Goal: Task Accomplishment & Management: Use online tool/utility

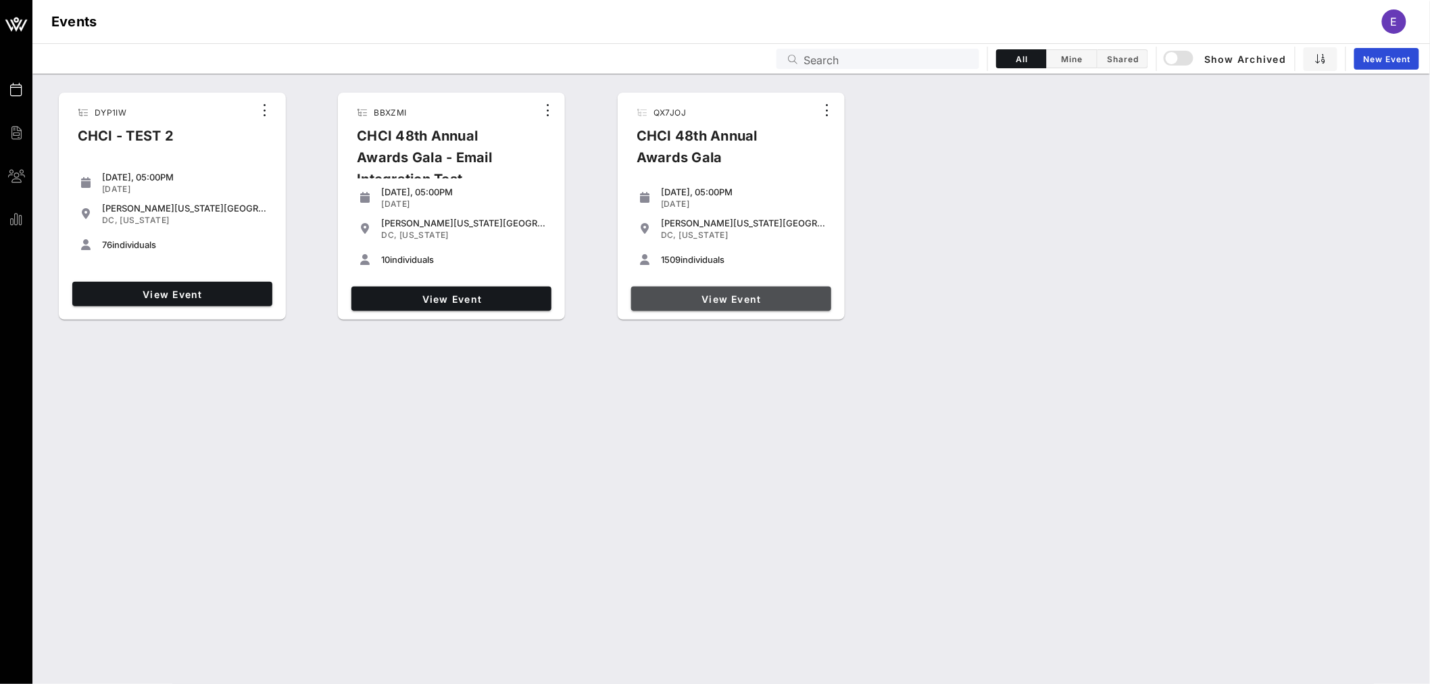
click at [750, 303] on span "View Event" at bounding box center [731, 298] width 189 height 11
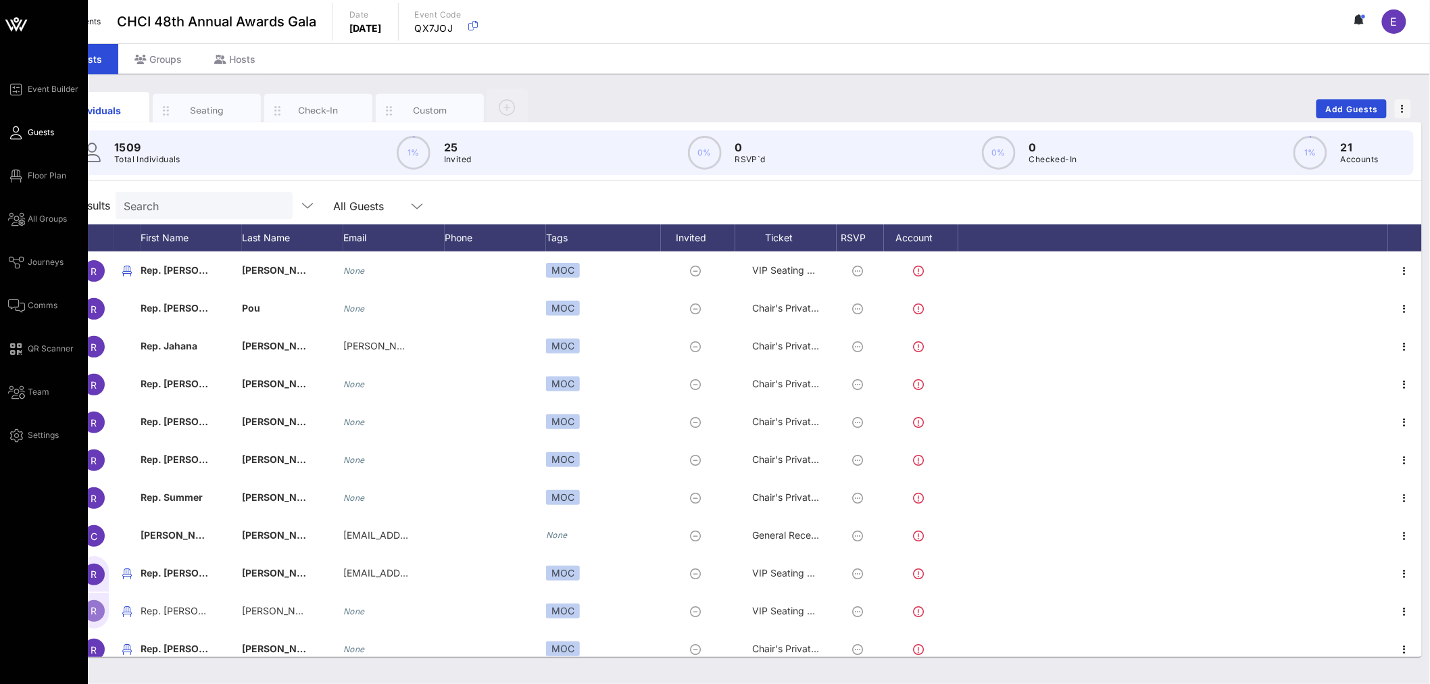
click at [45, 172] on span "Floor Plan" at bounding box center [47, 176] width 39 height 12
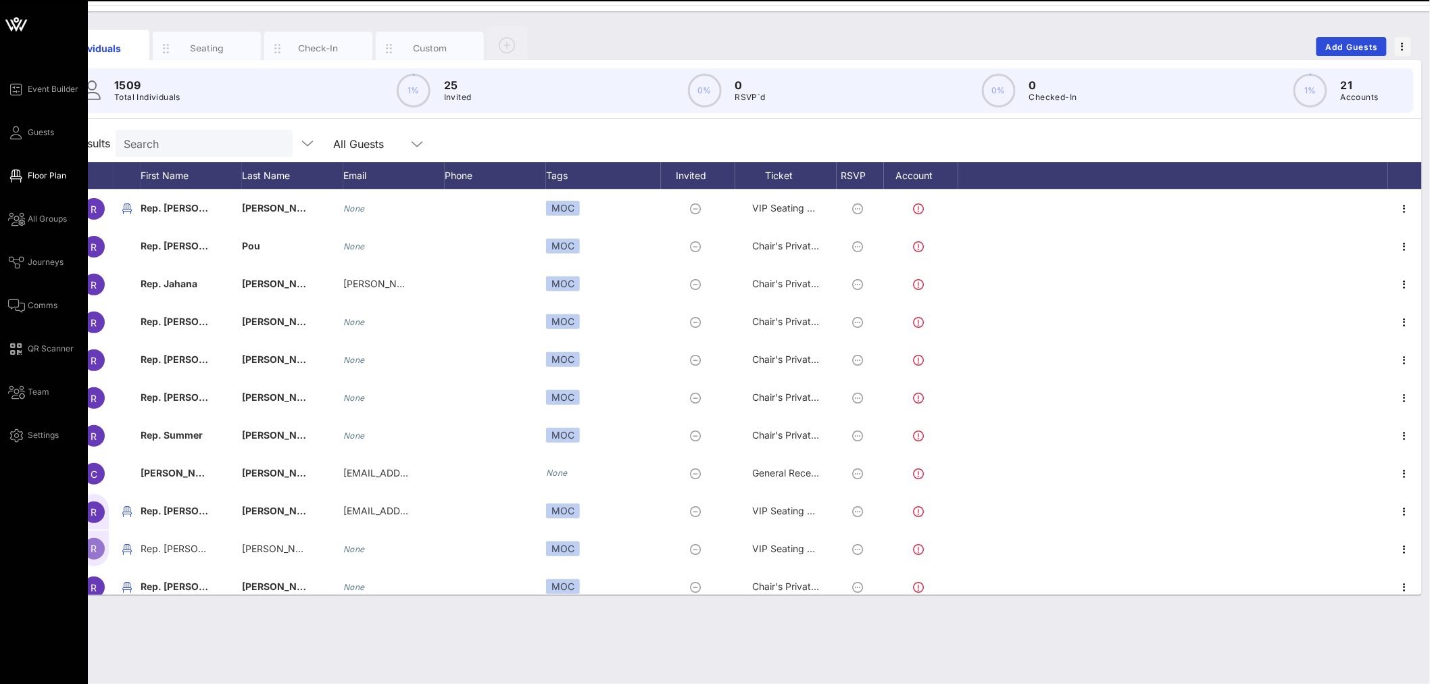
click at [35, 176] on span "Floor Plan" at bounding box center [47, 176] width 39 height 12
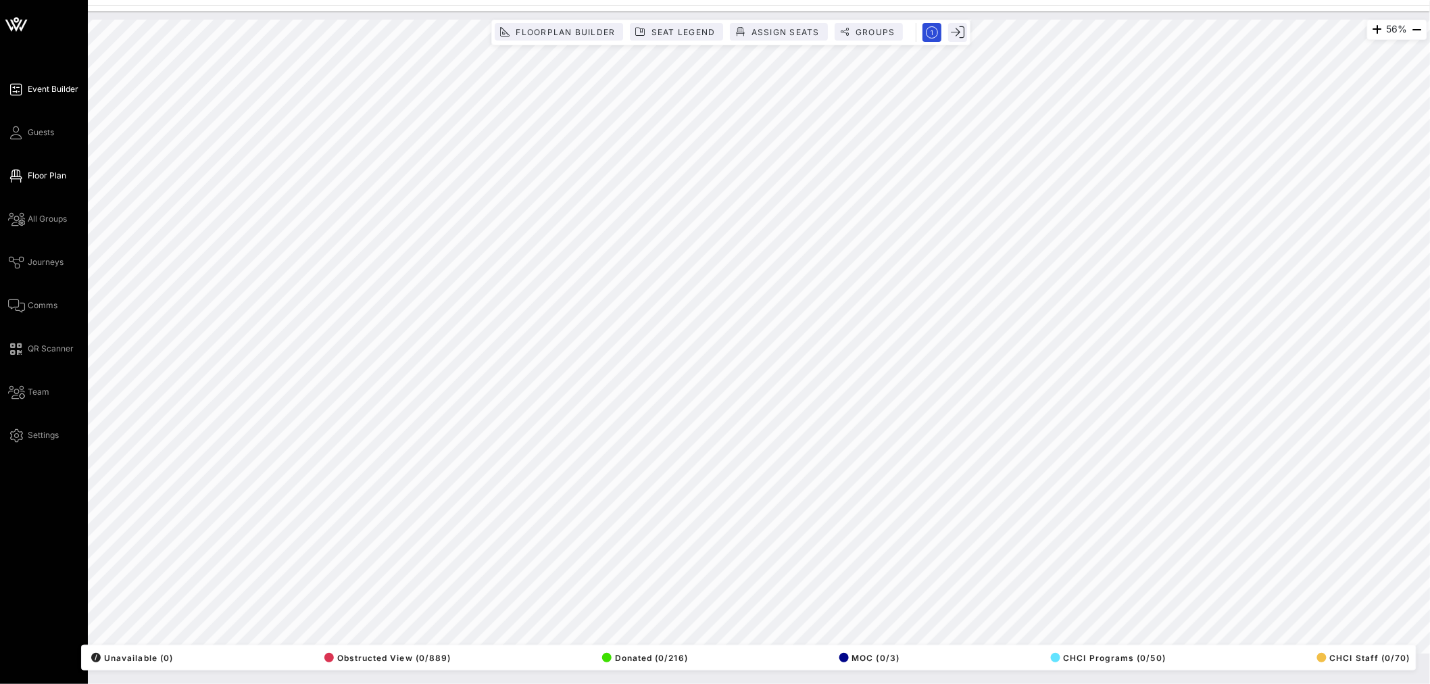
click at [51, 88] on span "Event Builder" at bounding box center [53, 89] width 51 height 12
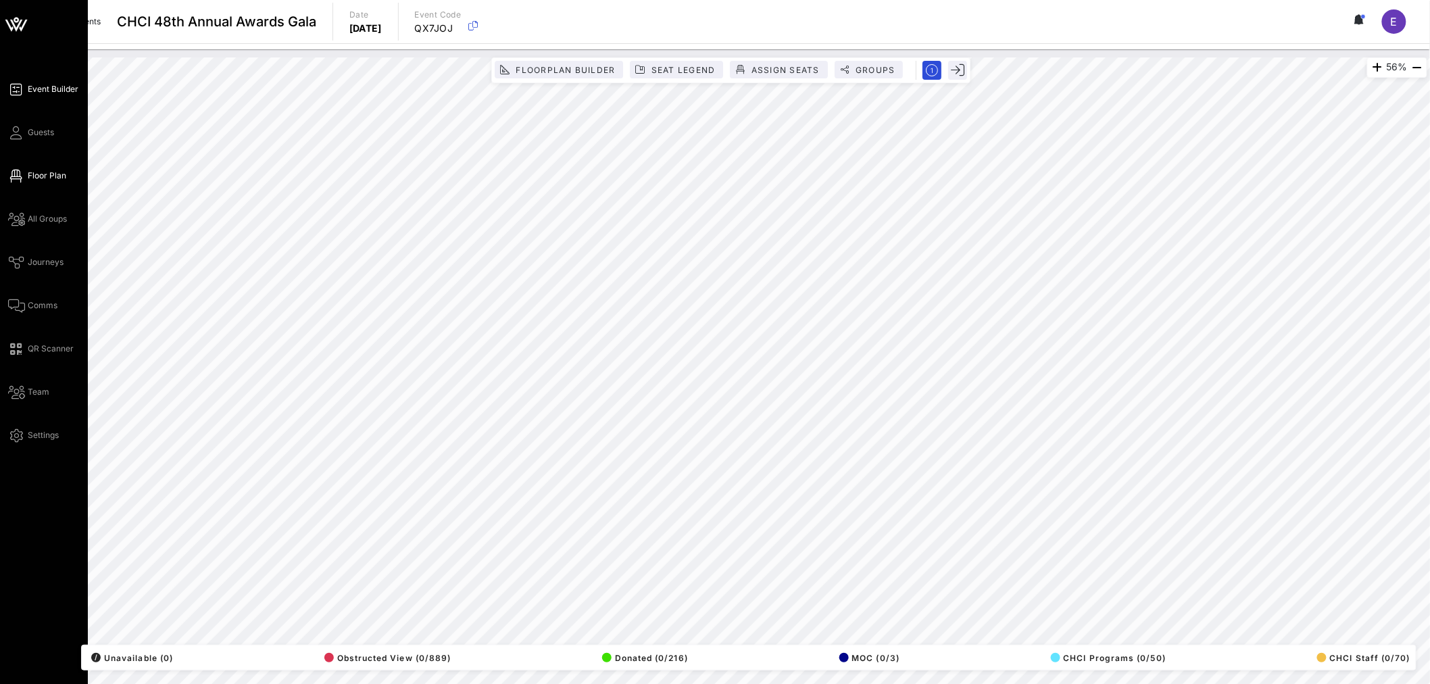
click at [18, 176] on icon at bounding box center [16, 176] width 17 height 2
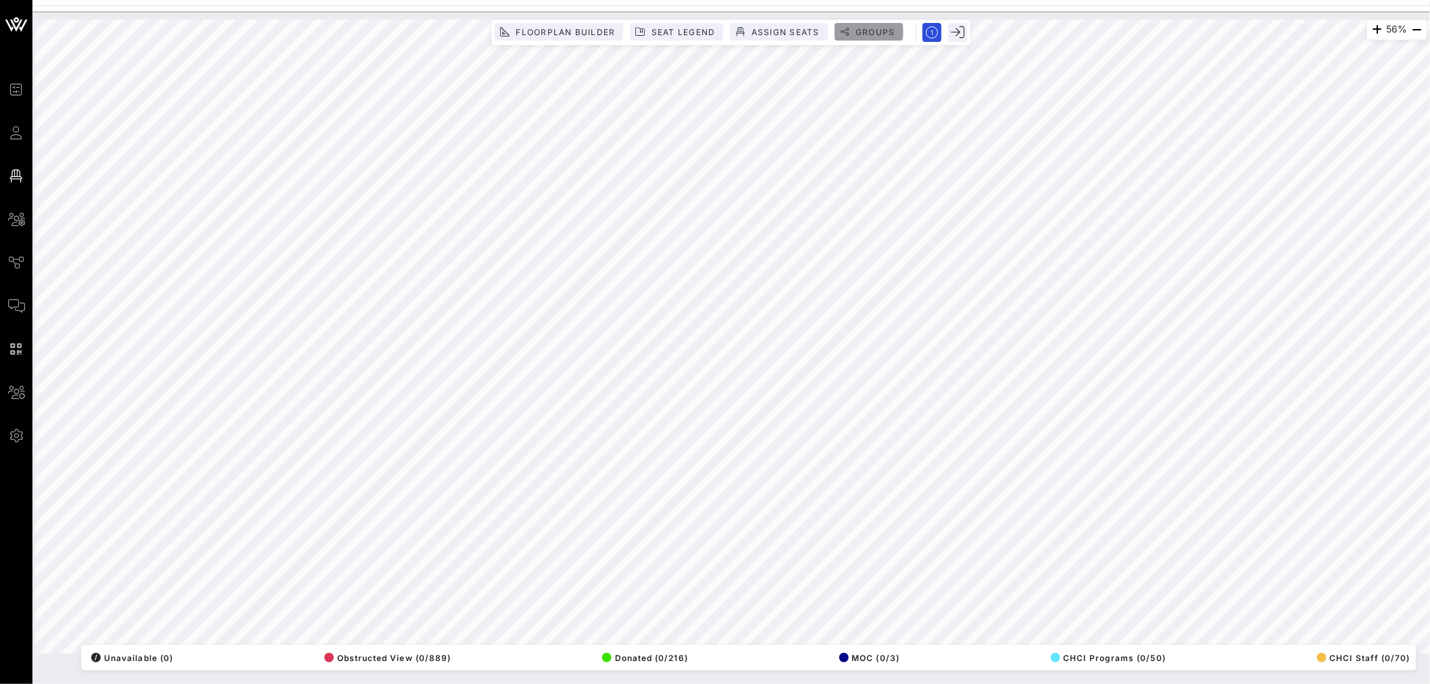
click at [876, 38] on button "Groups" at bounding box center [869, 32] width 69 height 18
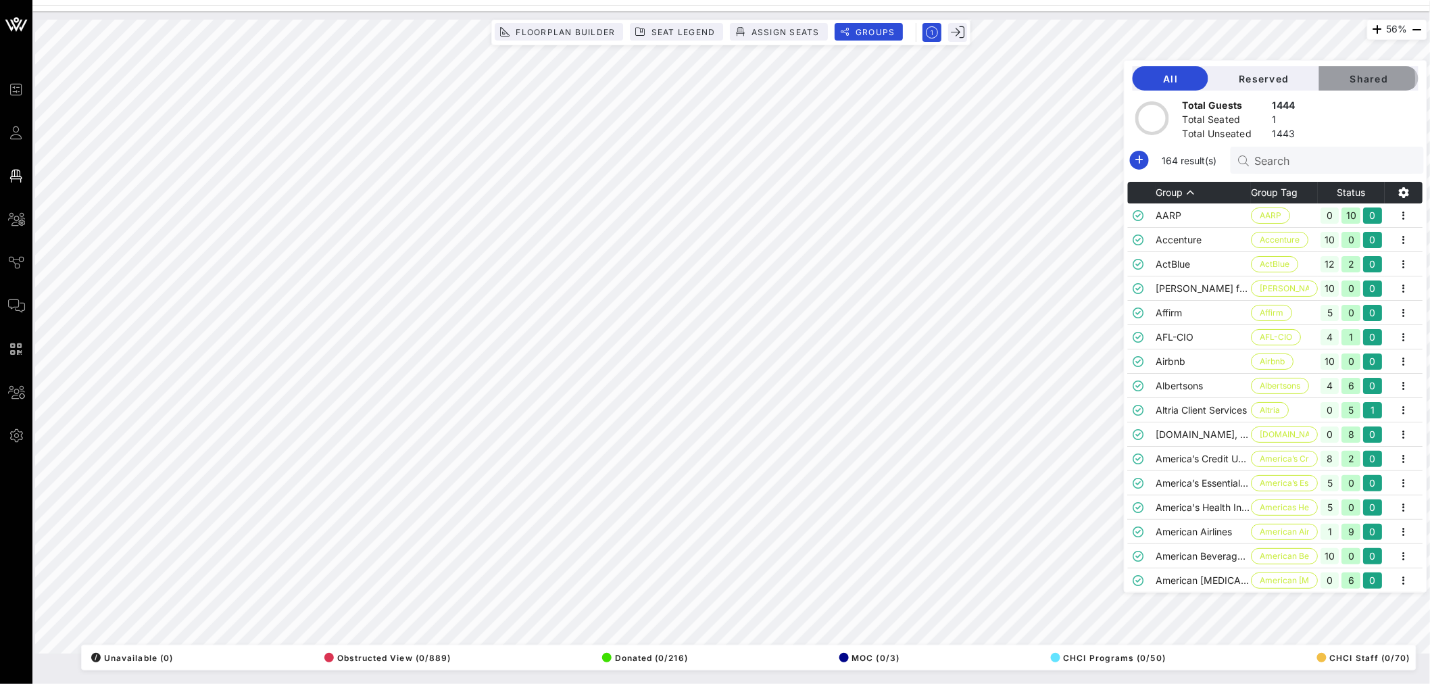
click at [1367, 85] on button "Shared" at bounding box center [1368, 78] width 99 height 24
click at [1296, 154] on input "Search" at bounding box center [1334, 160] width 158 height 18
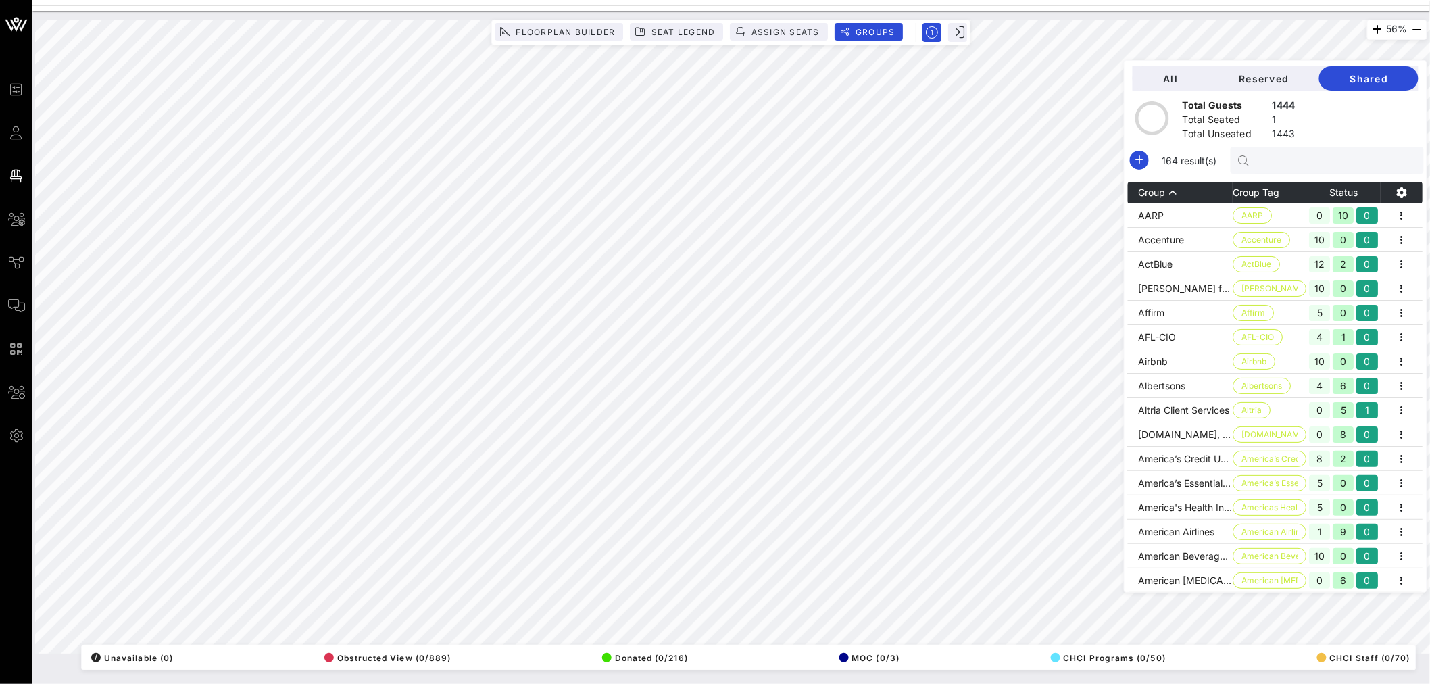
click at [1287, 159] on input "text" at bounding box center [1334, 160] width 158 height 18
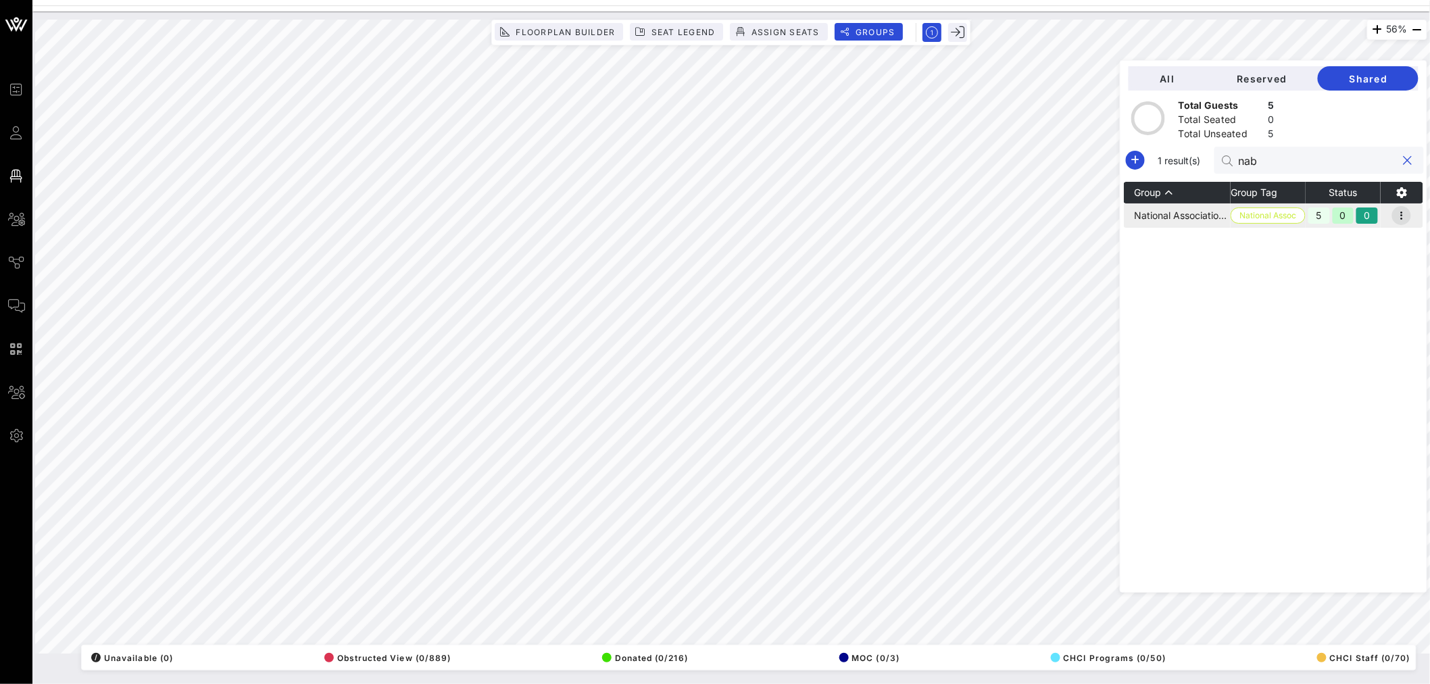
type input "nab"
click at [1400, 212] on icon "button" at bounding box center [1401, 215] width 16 height 16
click at [1384, 237] on div "Edit" at bounding box center [1387, 238] width 42 height 11
